Goal: Task Accomplishment & Management: Manage account settings

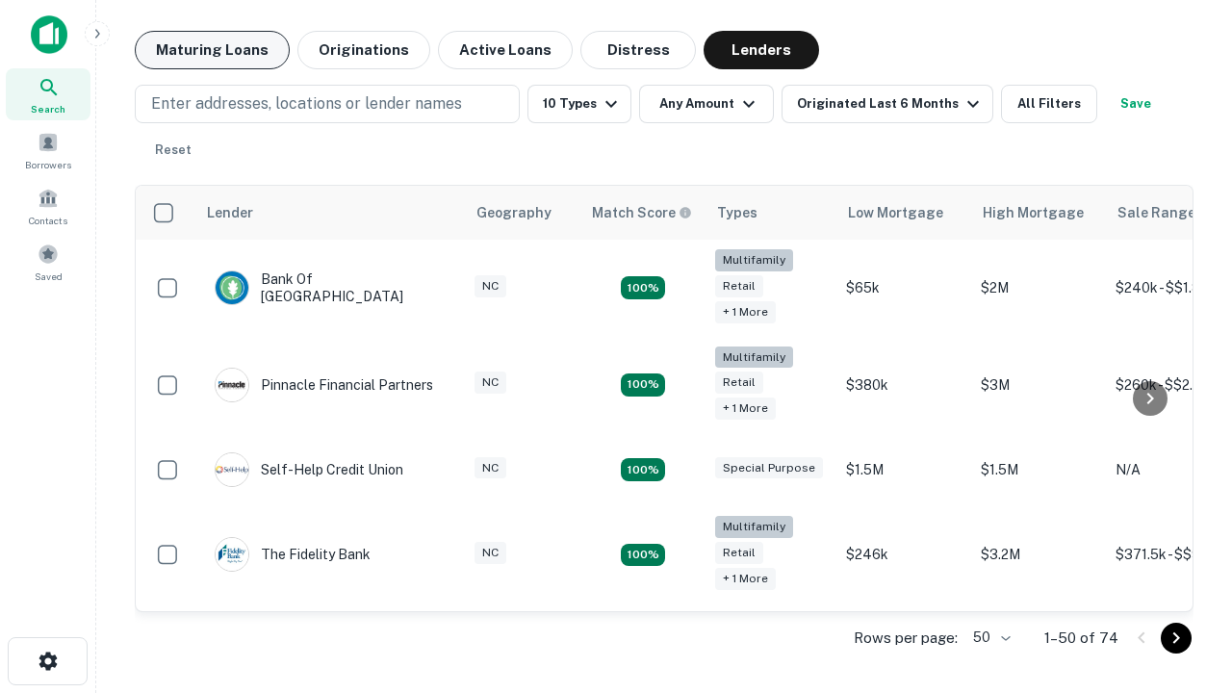
click at [212, 50] on button "Maturing Loans" at bounding box center [212, 50] width 155 height 38
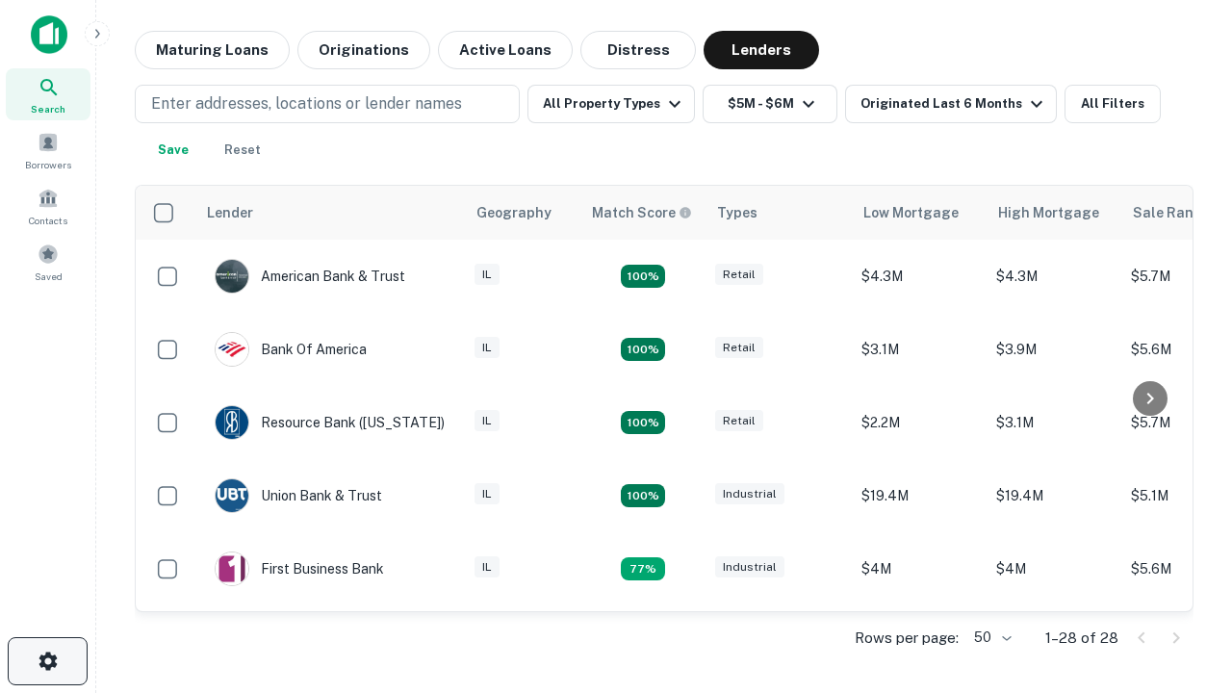
click at [47, 661] on icon "button" at bounding box center [48, 661] width 23 height 23
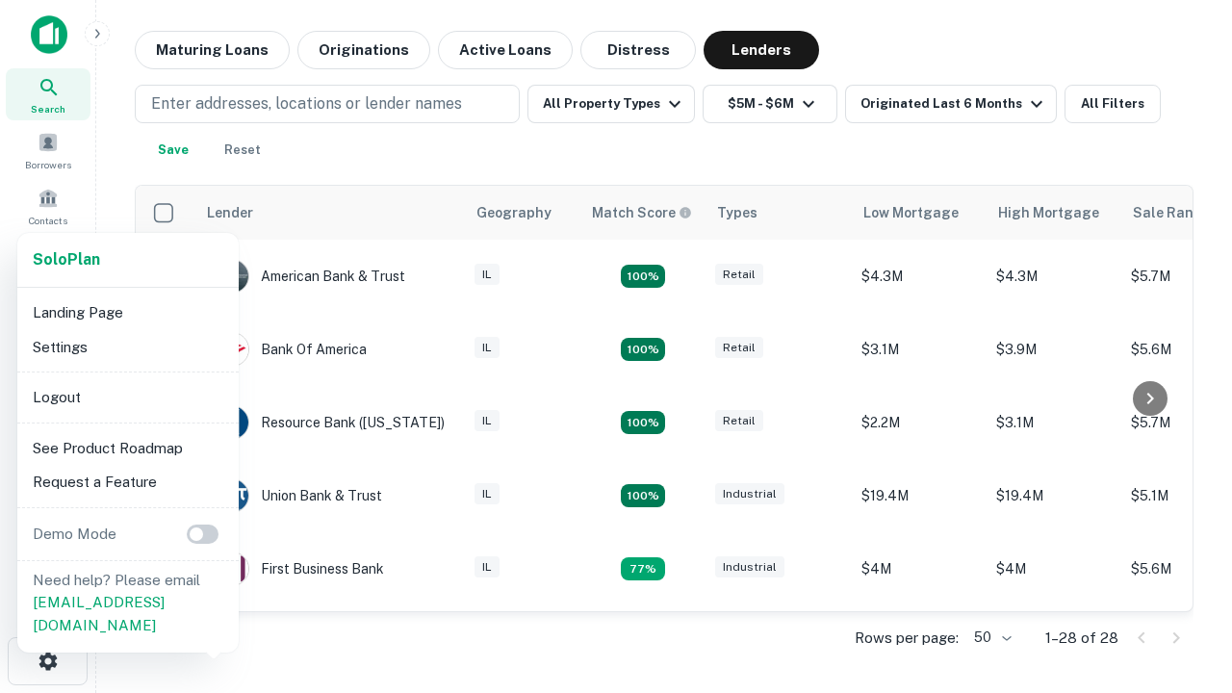
click at [127, 396] on li "Logout" at bounding box center [128, 397] width 206 height 35
